Goal: Information Seeking & Learning: Learn about a topic

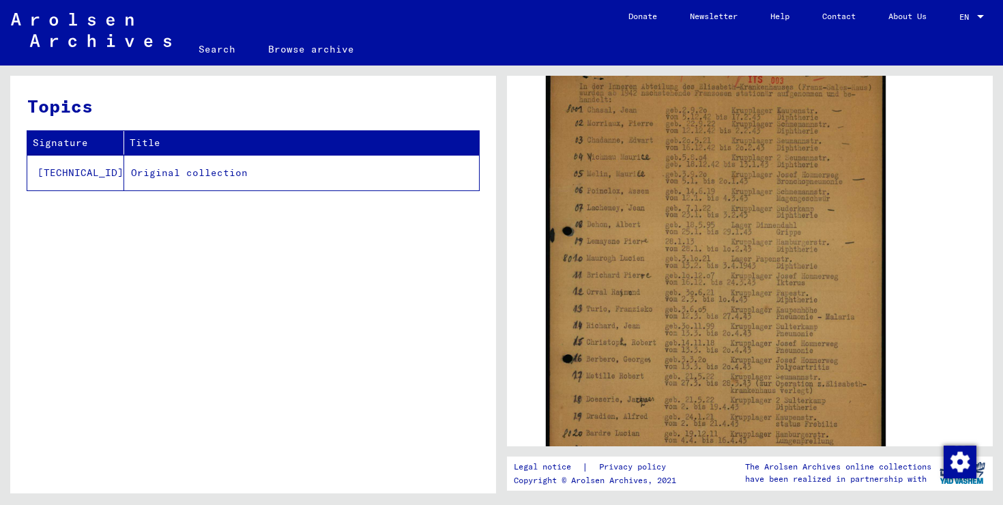
scroll to position [383, 0]
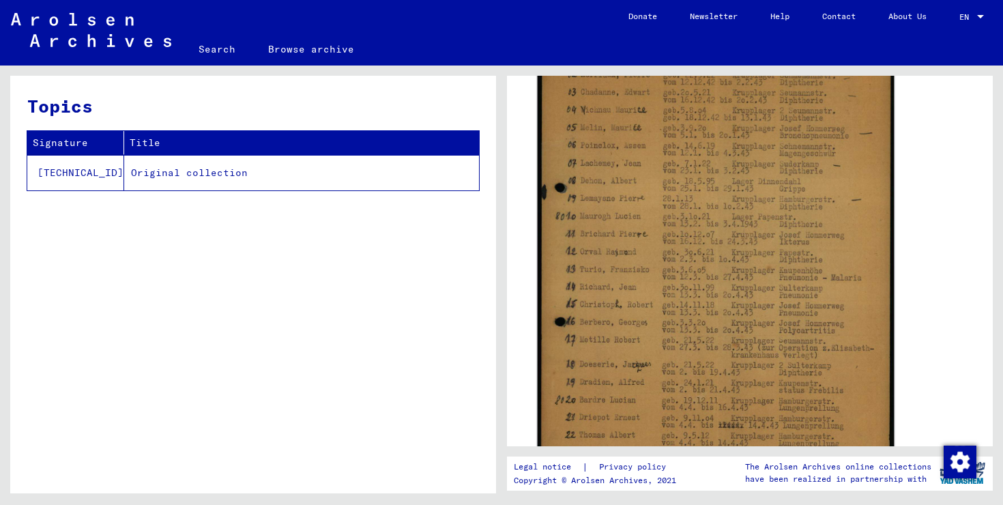
click at [627, 276] on img at bounding box center [715, 247] width 357 height 501
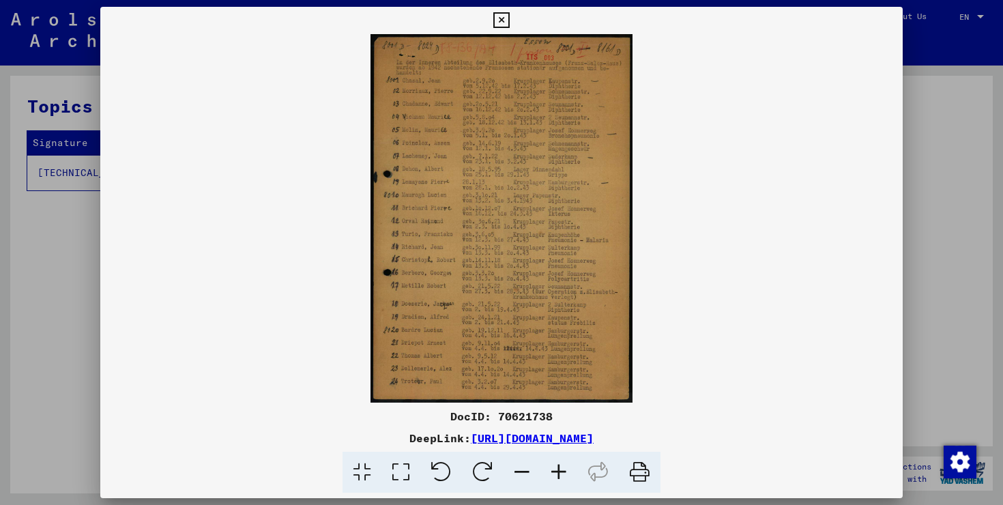
click at [562, 479] on icon at bounding box center [558, 472] width 37 height 42
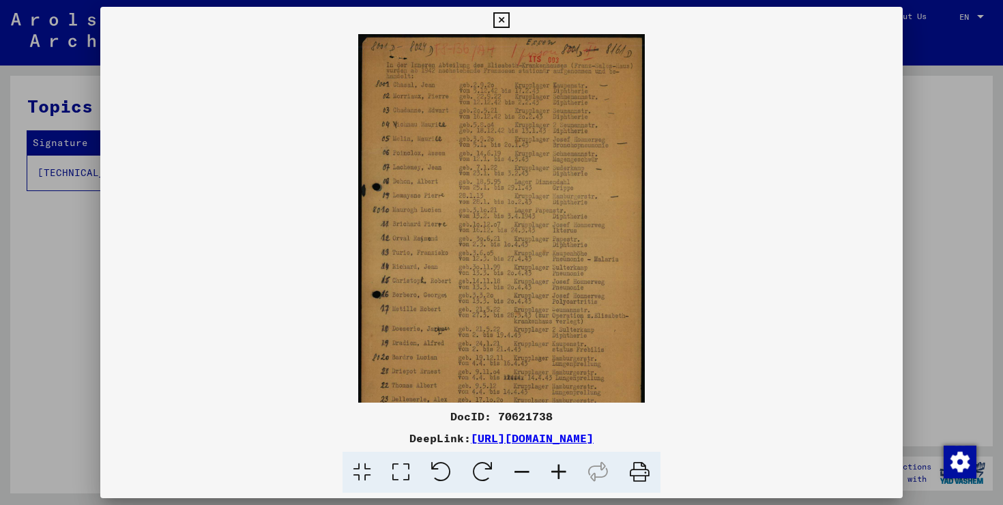
click at [562, 479] on icon at bounding box center [558, 472] width 37 height 42
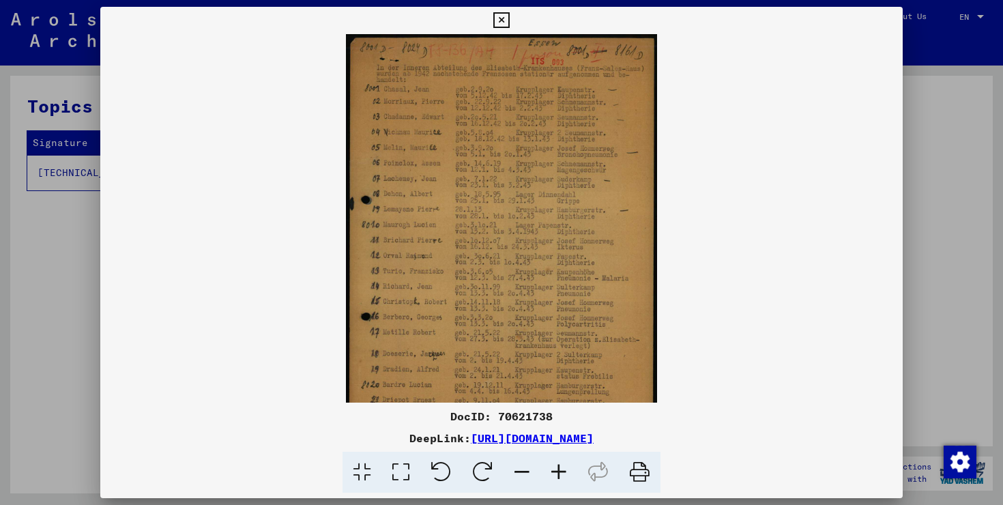
click at [562, 479] on icon at bounding box center [558, 472] width 37 height 42
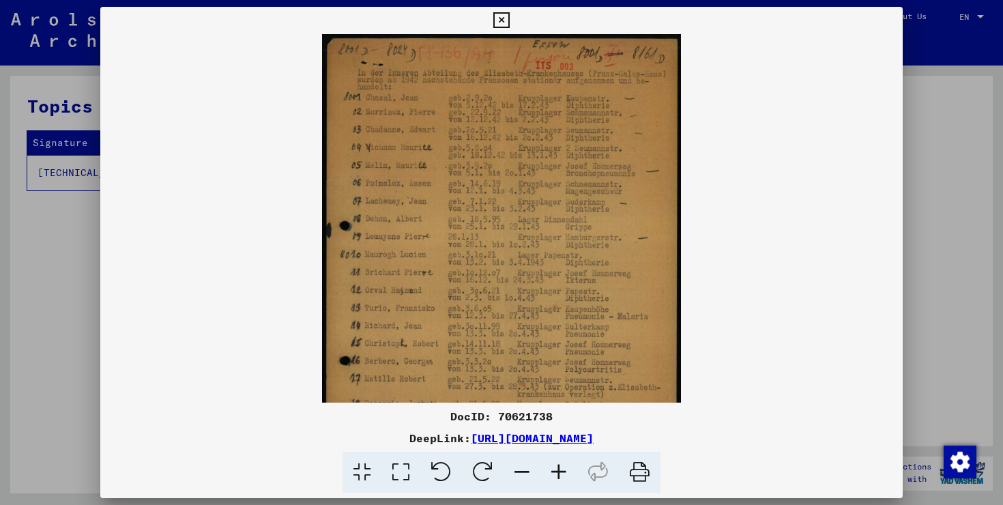
click at [562, 479] on icon at bounding box center [558, 472] width 37 height 42
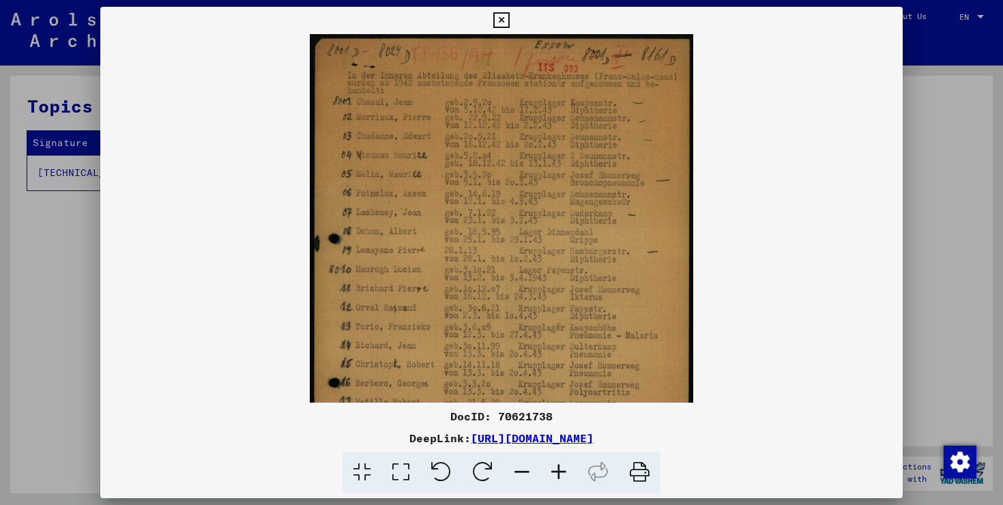
click at [562, 479] on icon at bounding box center [558, 472] width 37 height 42
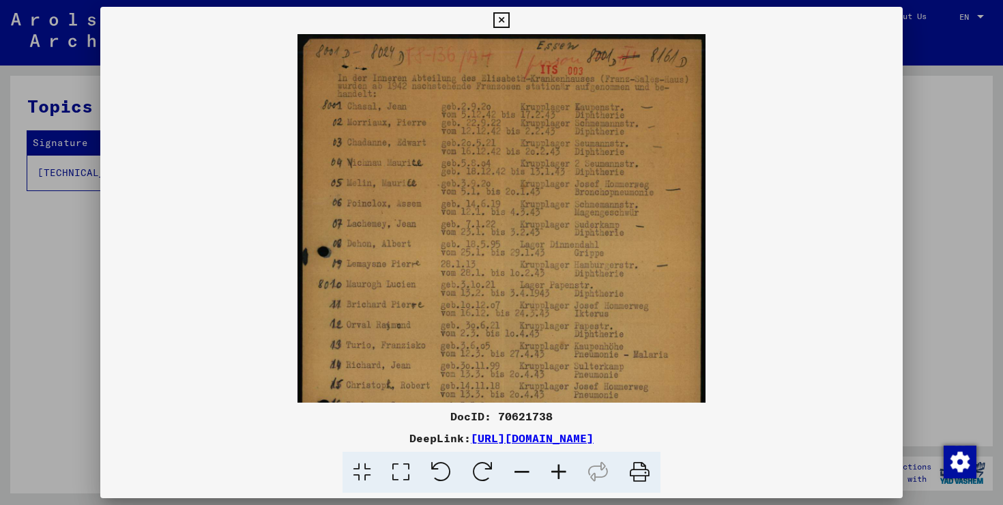
click at [562, 479] on icon at bounding box center [558, 472] width 37 height 42
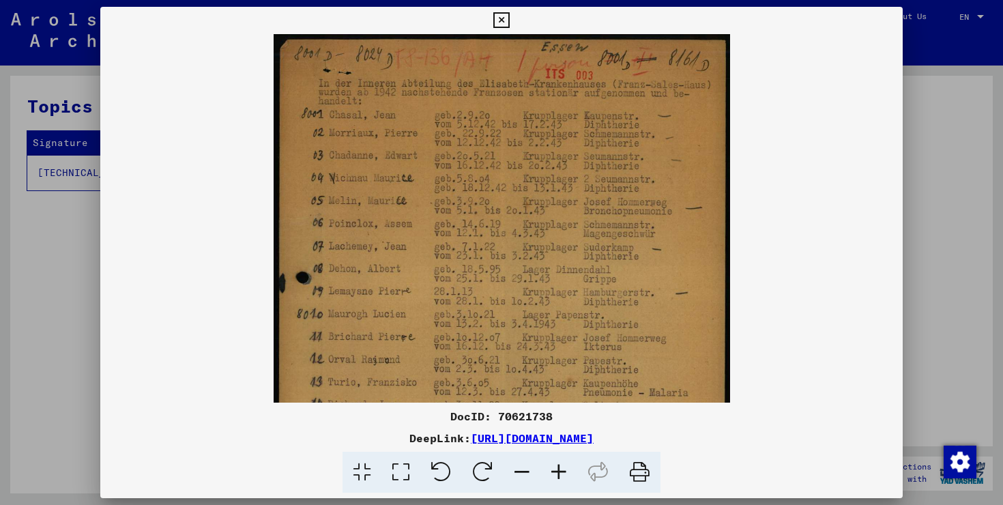
click at [562, 479] on icon at bounding box center [558, 472] width 37 height 42
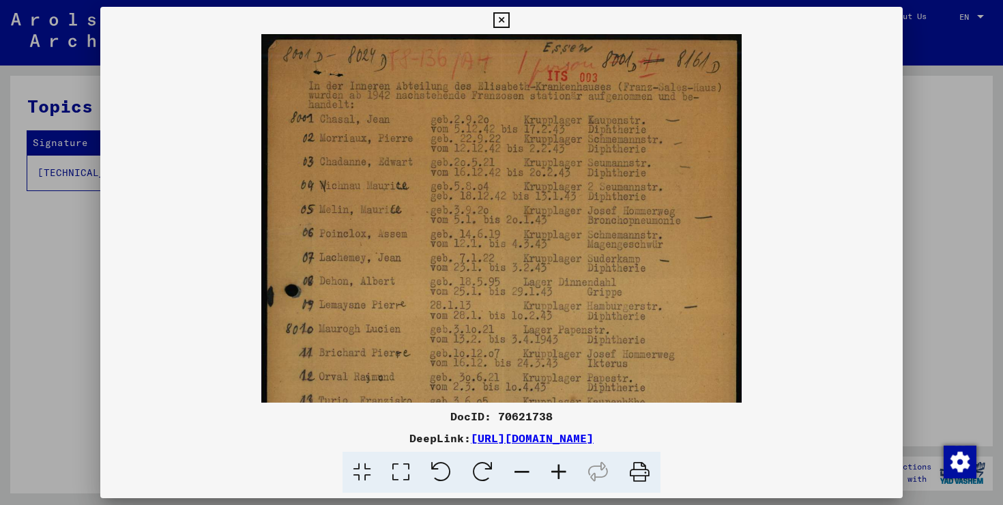
click at [562, 479] on icon at bounding box center [558, 472] width 37 height 42
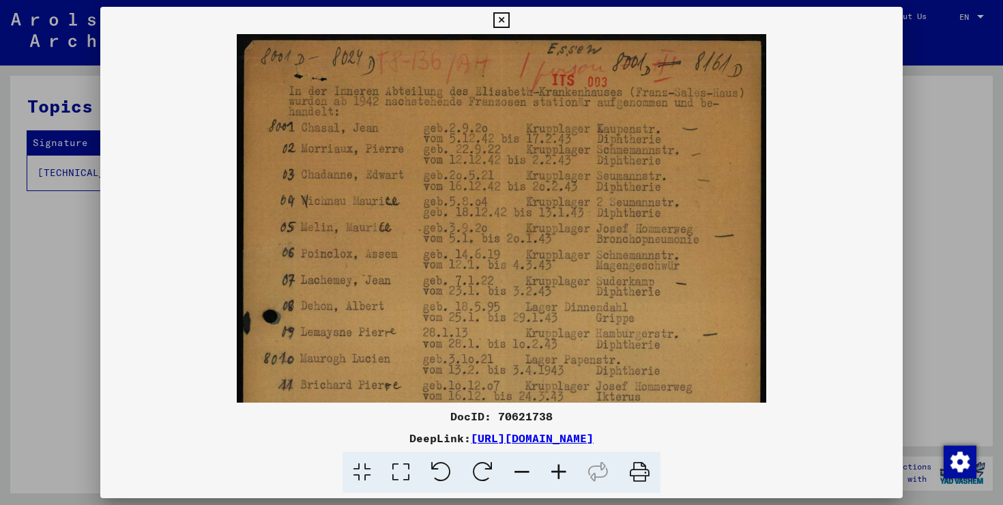
click at [562, 479] on icon at bounding box center [558, 472] width 37 height 42
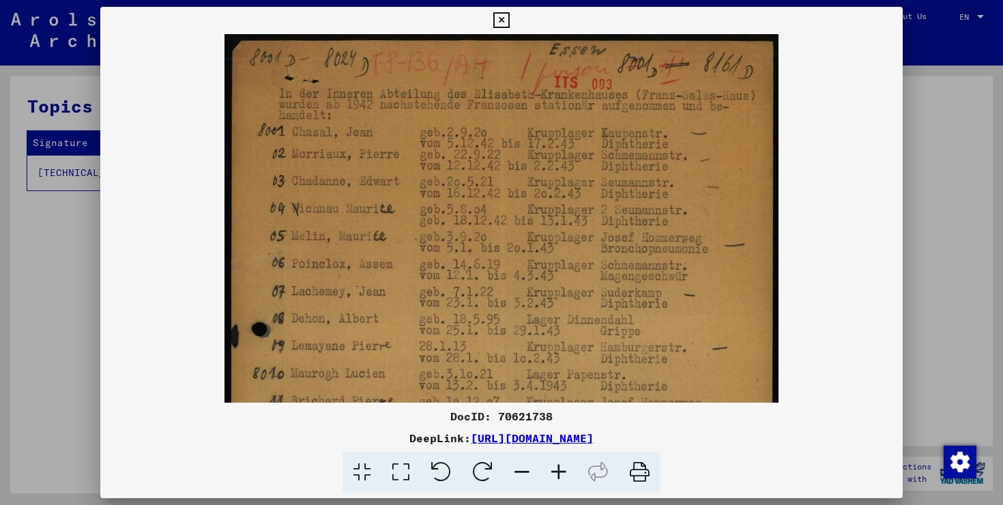
click at [562, 479] on icon at bounding box center [558, 472] width 37 height 42
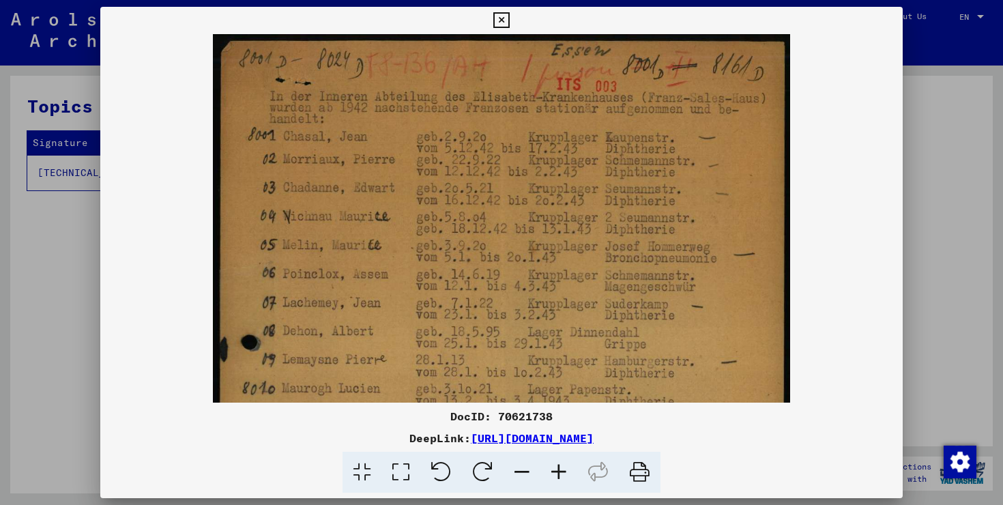
click at [562, 479] on icon at bounding box center [558, 472] width 37 height 42
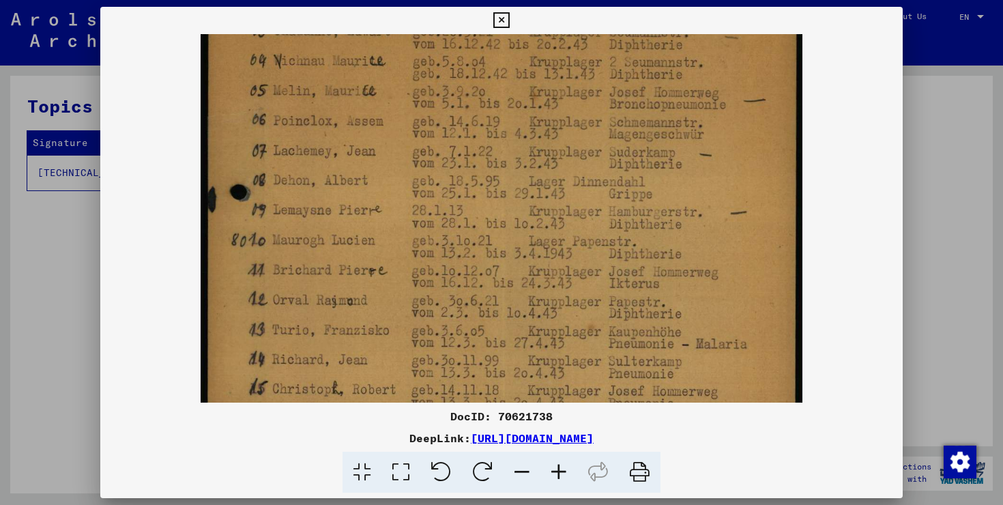
drag, startPoint x: 303, startPoint y: 91, endPoint x: 312, endPoint y: -83, distance: 174.1
click at [312, 0] on html "Search Browse archive Donate Newsletter Help Contact About Us Search Browse arc…" at bounding box center [501, 252] width 1003 height 505
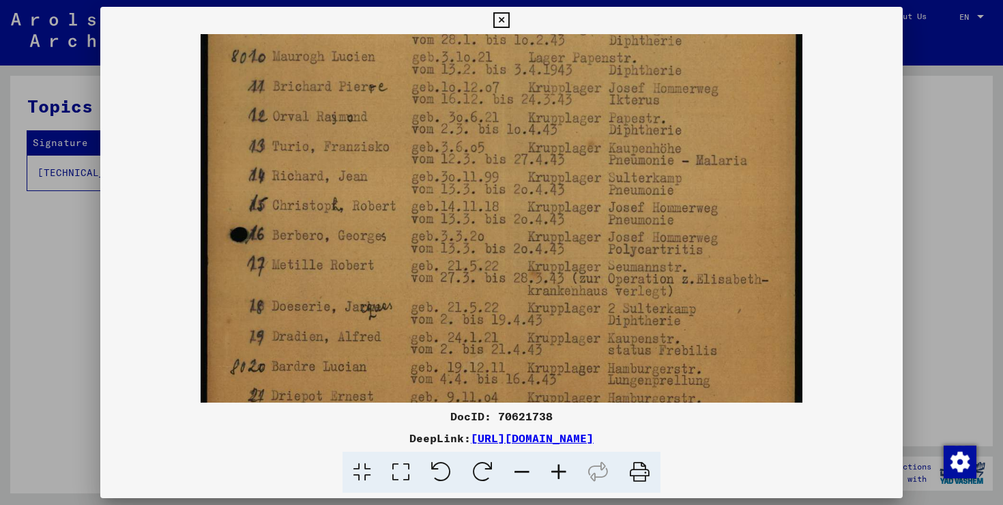
drag, startPoint x: 301, startPoint y: 61, endPoint x: 314, endPoint y: -108, distance: 168.9
click at [314, 0] on html "Search Browse archive Donate Newsletter Help Contact About Us Search Browse arc…" at bounding box center [501, 252] width 1003 height 505
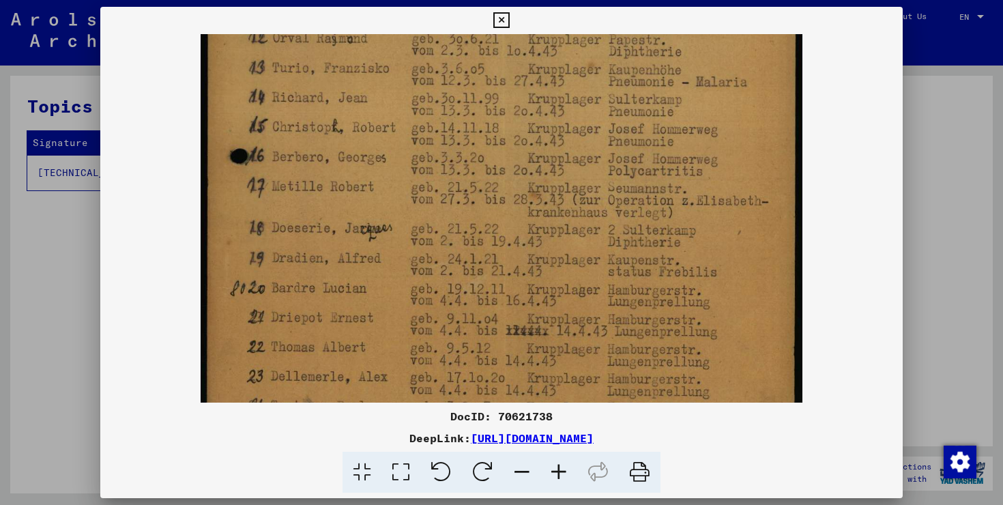
scroll to position [477, 0]
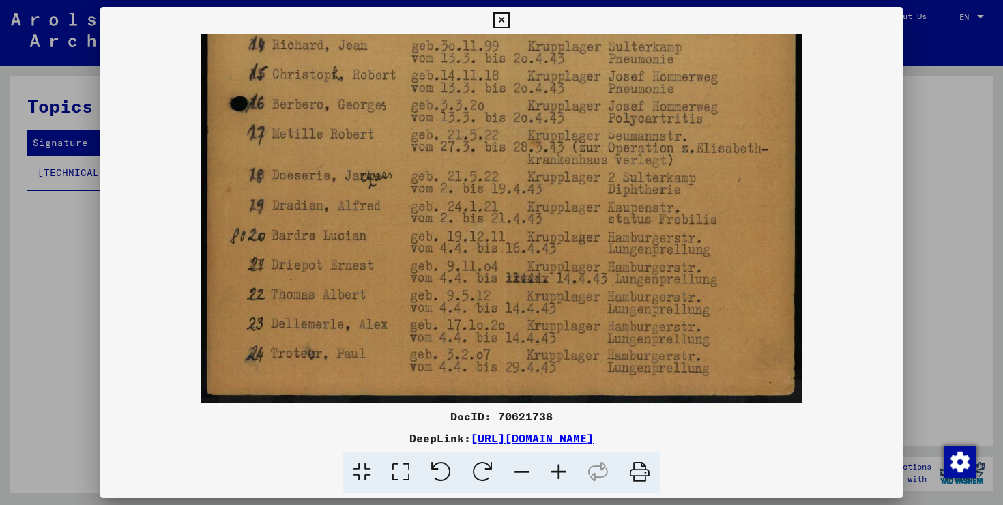
drag, startPoint x: 352, startPoint y: 120, endPoint x: 355, endPoint y: -55, distance: 175.3
click at [355, 0] on html "Search Browse archive Donate Newsletter Help Contact About Us Search Browse arc…" at bounding box center [501, 252] width 1003 height 505
